Goal: Task Accomplishment & Management: Use online tool/utility

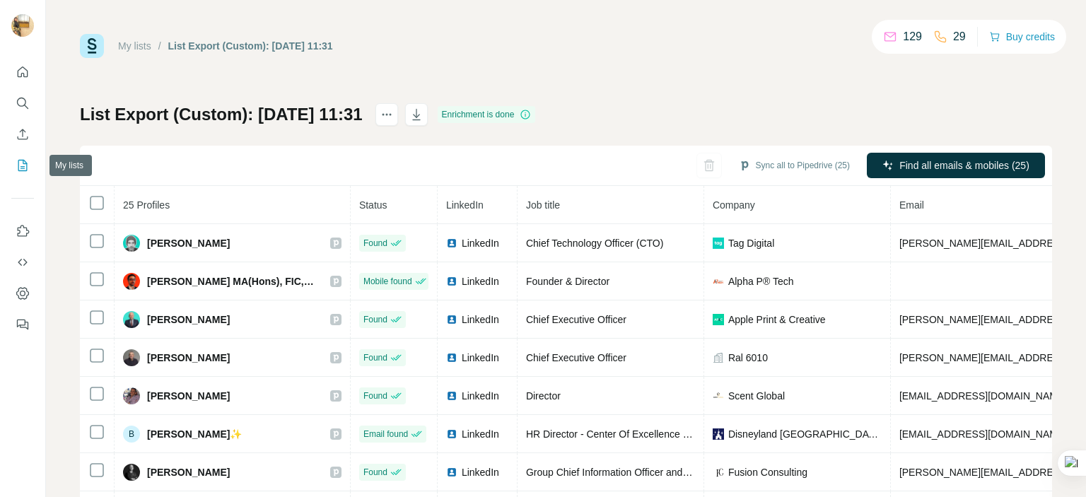
click at [25, 160] on icon "My lists" at bounding box center [23, 165] width 14 height 14
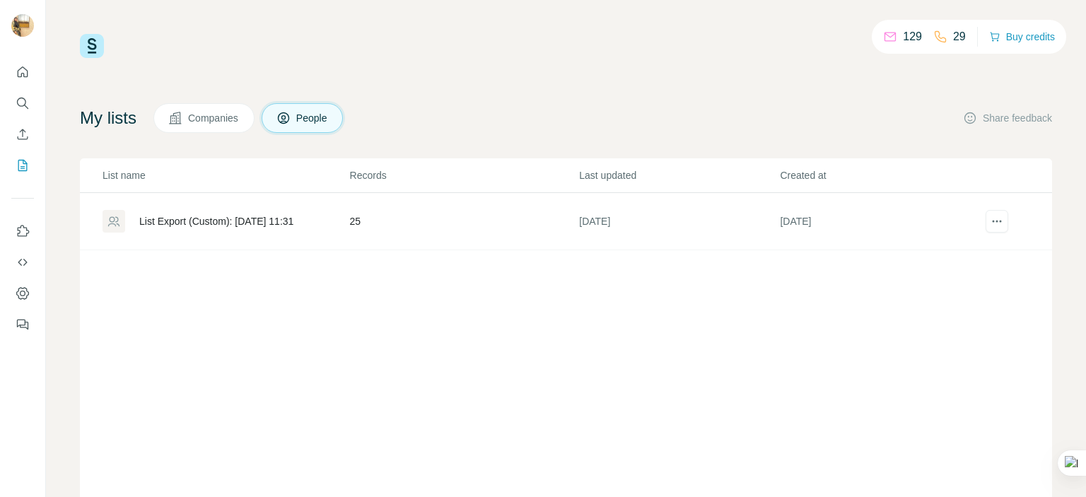
click at [303, 120] on button "People" at bounding box center [303, 118] width 82 height 30
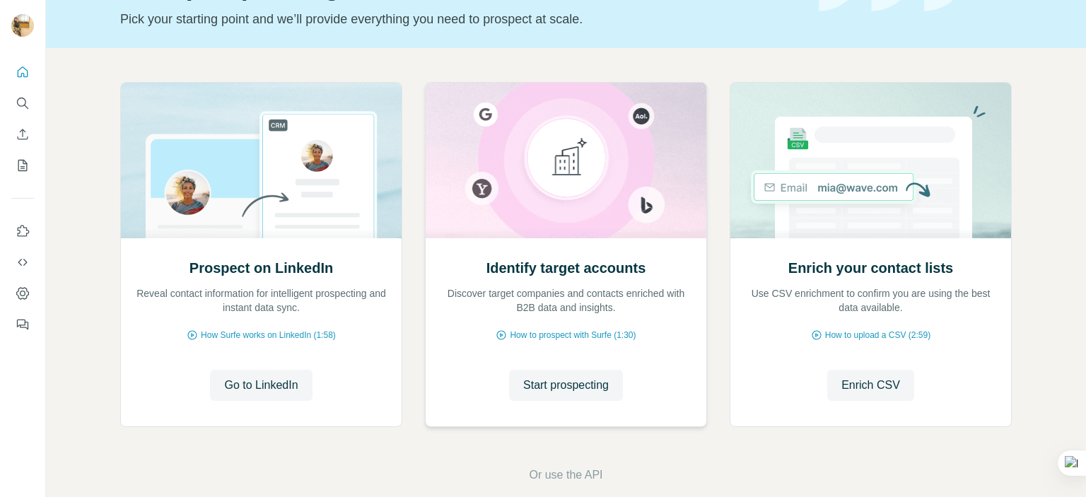
scroll to position [113, 0]
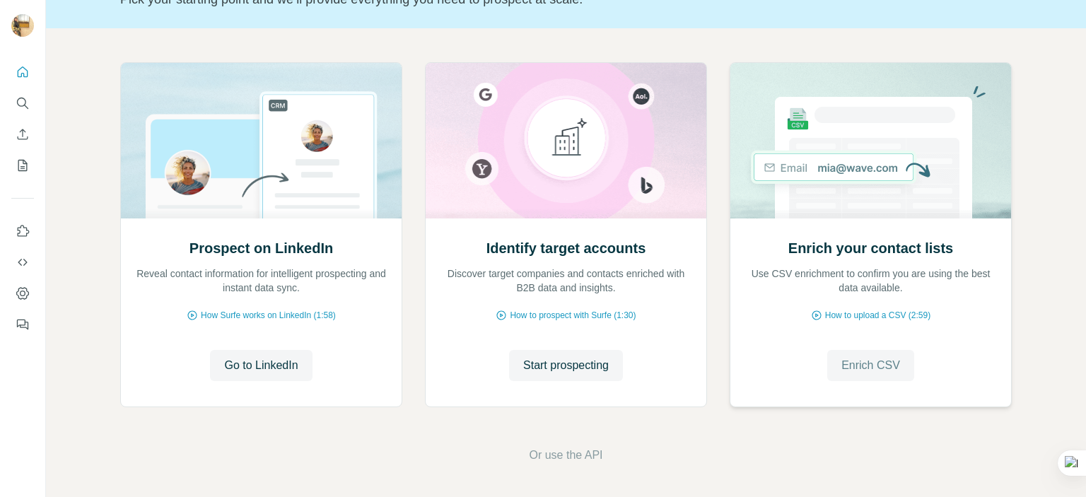
click at [871, 363] on span "Enrich CSV" at bounding box center [870, 365] width 59 height 17
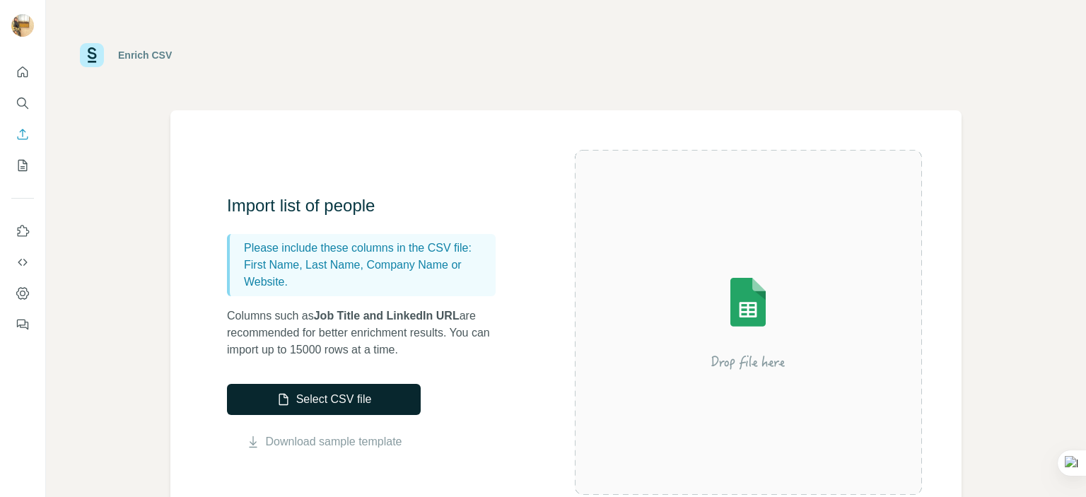
click at [356, 390] on button "Select CSV file" at bounding box center [324, 399] width 194 height 31
click at [360, 440] on link "Download sample template" at bounding box center [334, 441] width 136 height 17
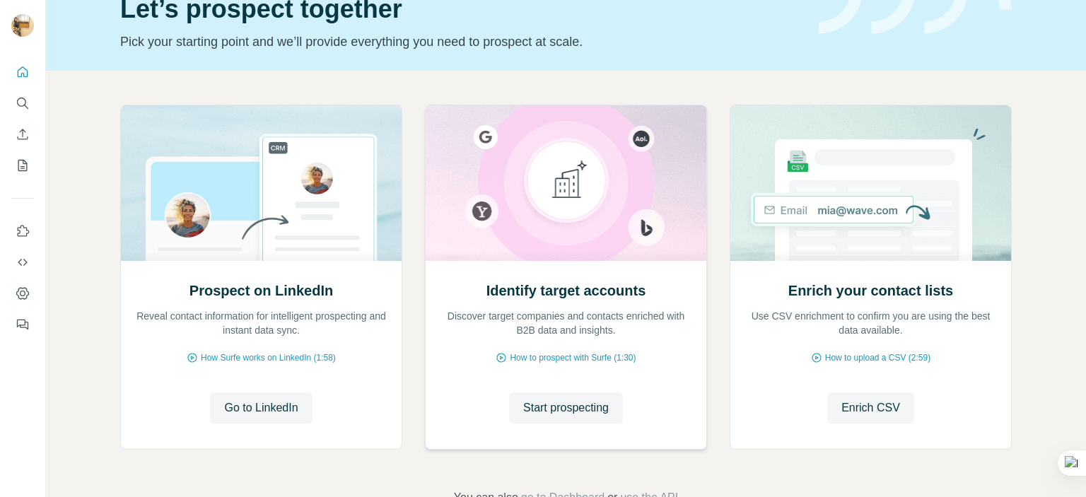
scroll to position [113, 0]
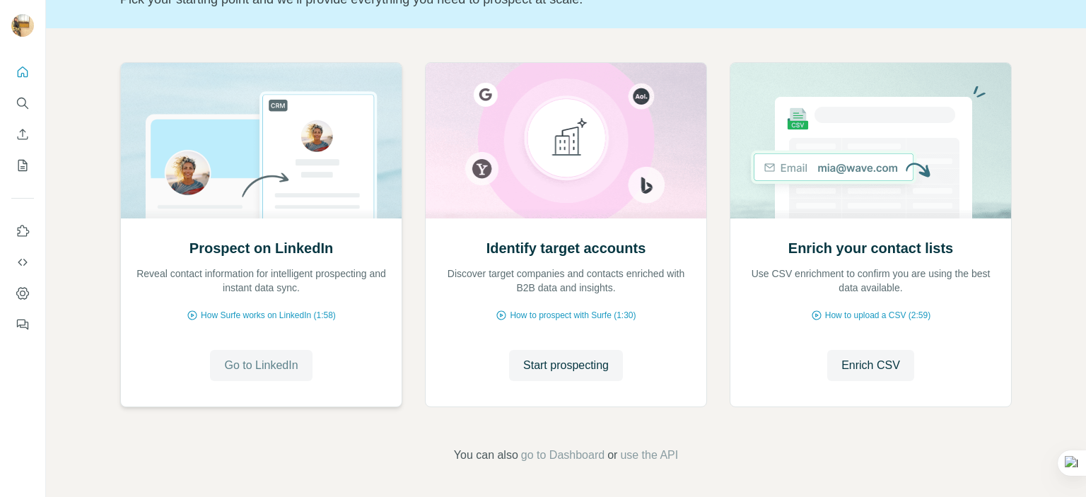
click at [239, 357] on span "Go to LinkedIn" at bounding box center [261, 365] width 74 height 17
